Goal: Task Accomplishment & Management: Manage account settings

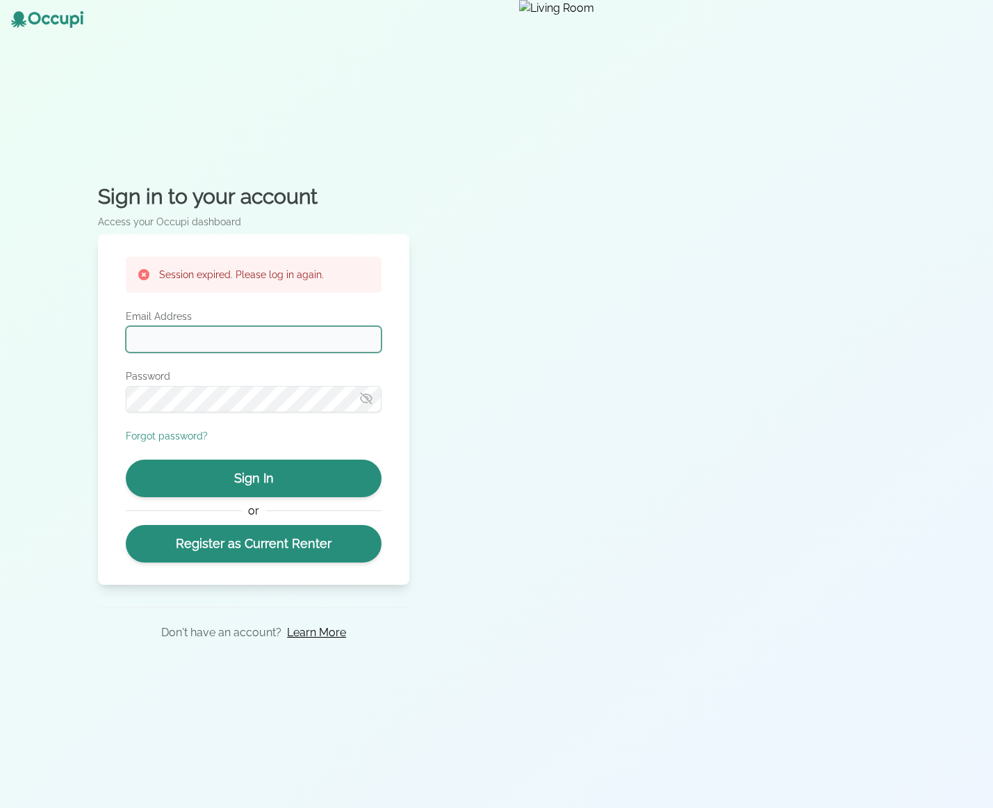
click at [250, 332] on input "Email Address" at bounding box center [254, 339] width 256 height 26
click at [197, 345] on input "Email Address" at bounding box center [254, 339] width 256 height 26
type input "**********"
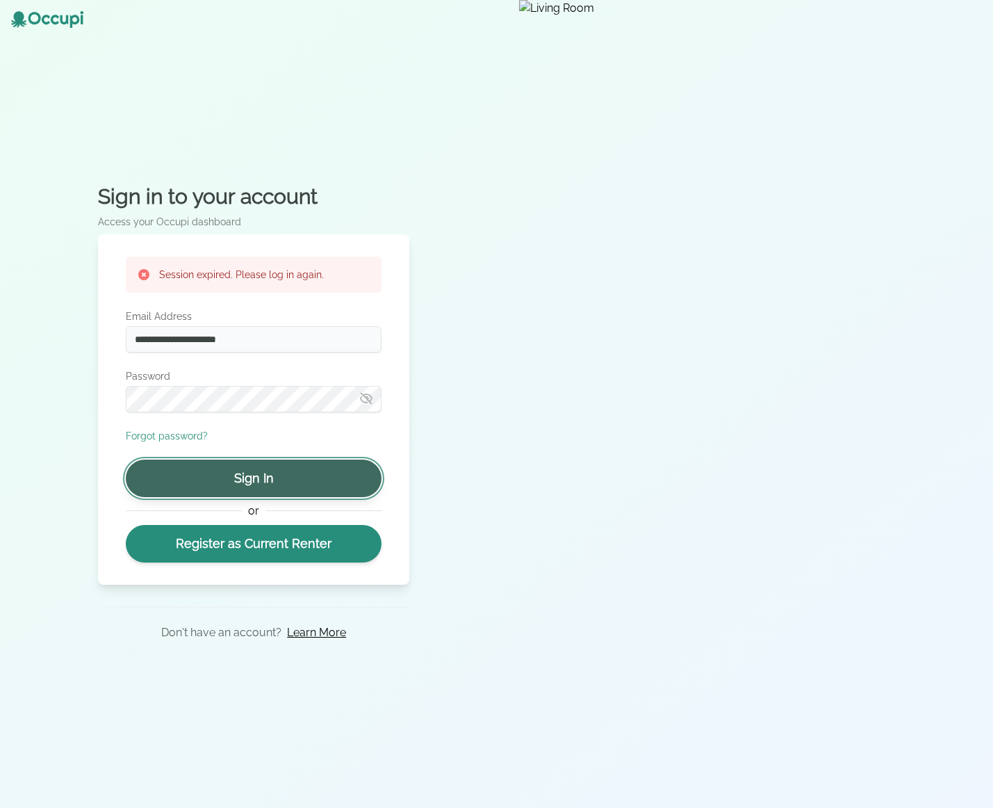
click at [259, 482] on button "Sign In" at bounding box center [254, 478] width 256 height 38
